Goal: Task Accomplishment & Management: Use online tool/utility

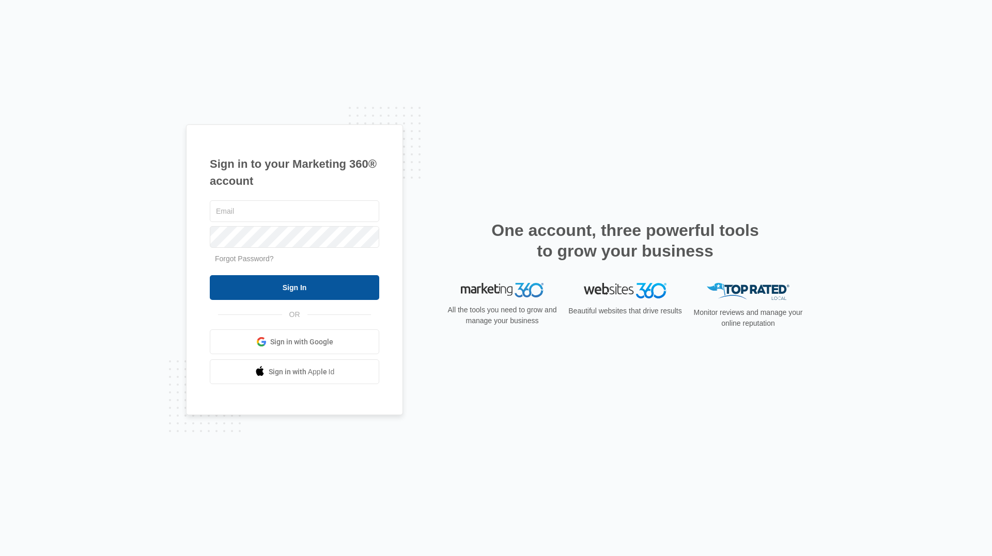
type input "[EMAIL_ADDRESS][DOMAIN_NAME]"
click at [308, 289] on input "Sign In" at bounding box center [294, 287] width 169 height 25
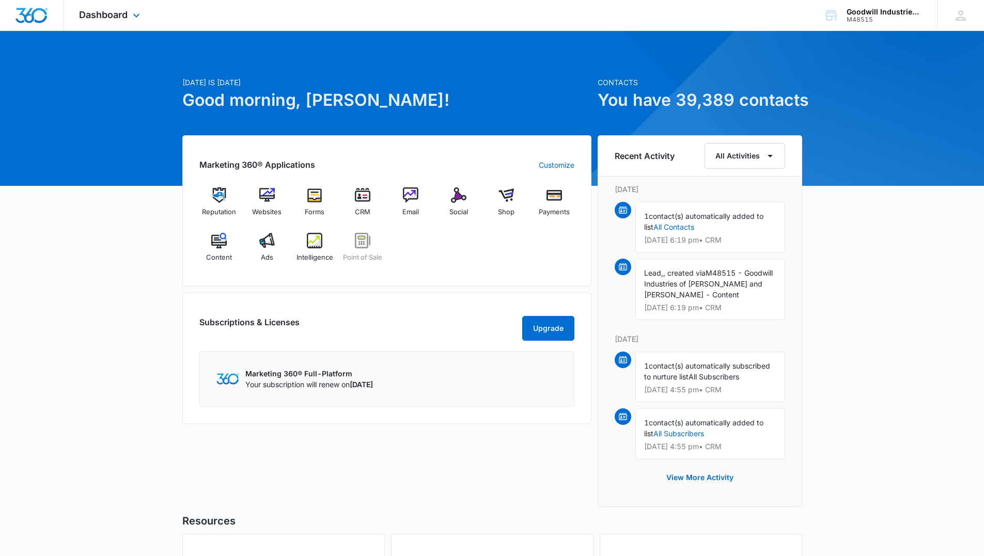
click at [130, 25] on div "Dashboard Apps Reputation Websites Forms CRM Email Social Shop Payments POS Con…" at bounding box center [111, 15] width 95 height 30
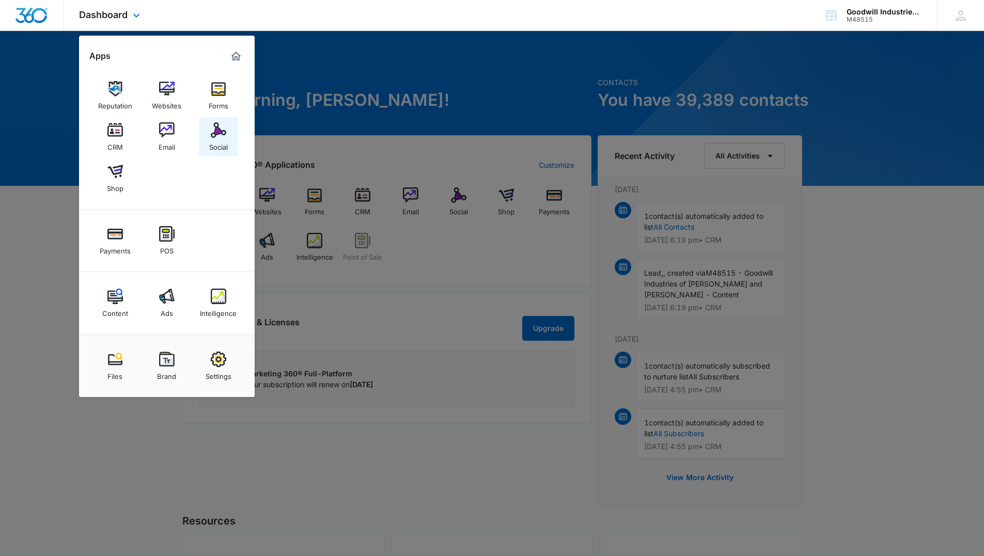
click at [213, 139] on div "Social" at bounding box center [218, 144] width 19 height 13
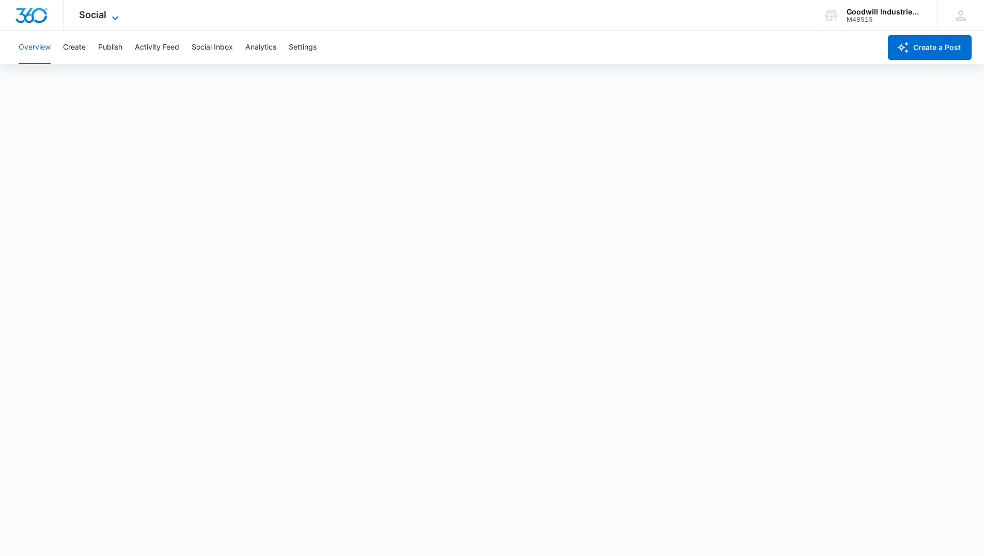
click at [117, 19] on icon at bounding box center [115, 18] width 12 height 12
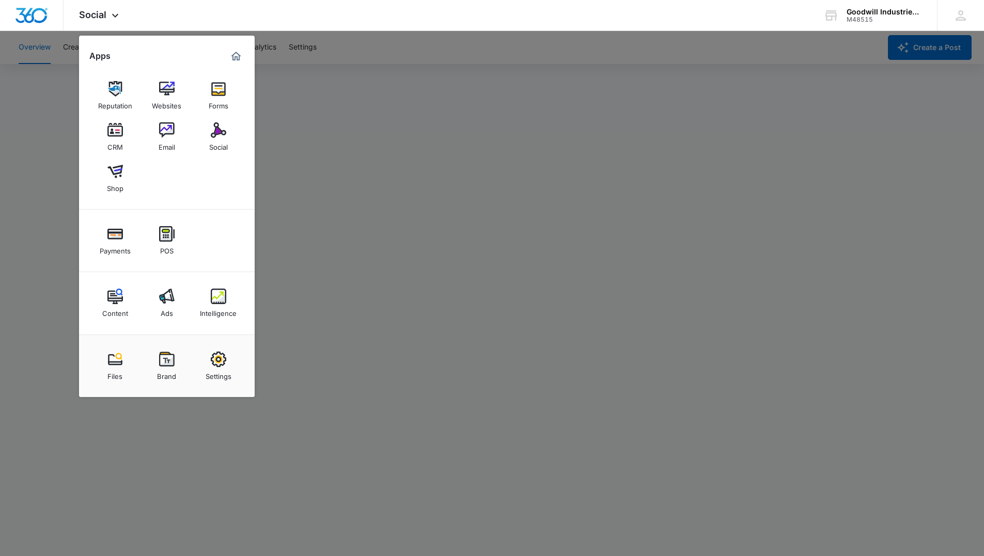
click at [833, 347] on div at bounding box center [492, 278] width 984 height 556
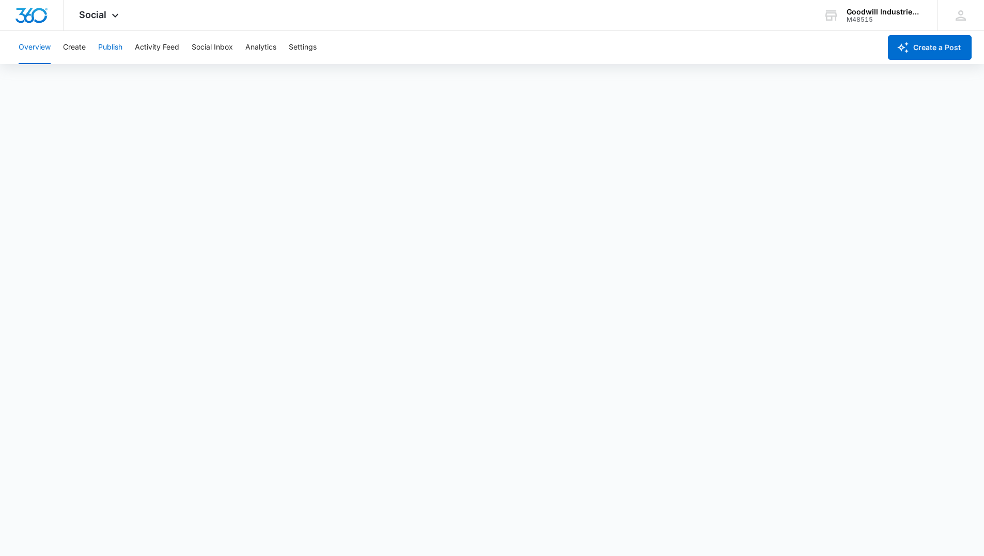
click at [105, 45] on button "Publish" at bounding box center [110, 47] width 24 height 33
